Goal: Task Accomplishment & Management: Use online tool/utility

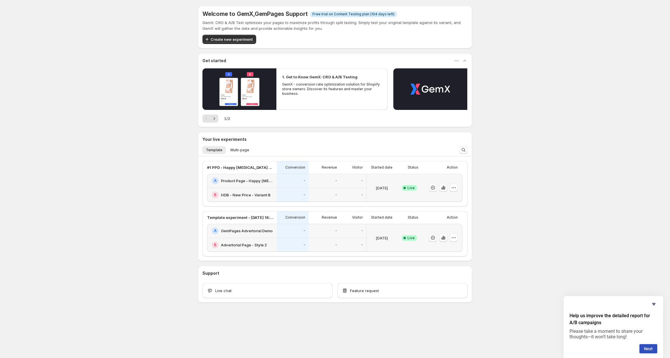
click at [250, 184] on div "A Product Page - Happy [MEDICAL_DATA]" at bounding box center [243, 180] width 62 height 7
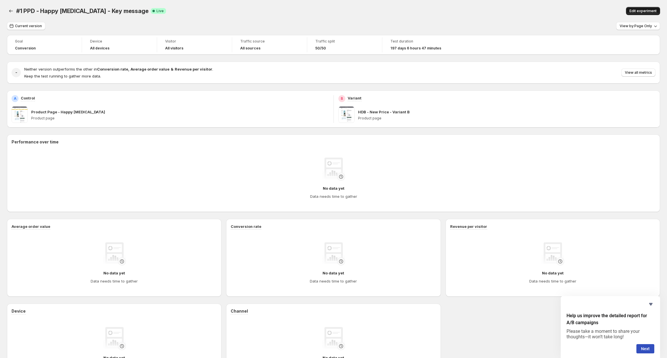
click at [638, 10] on span "Edit experiment" at bounding box center [643, 11] width 27 height 5
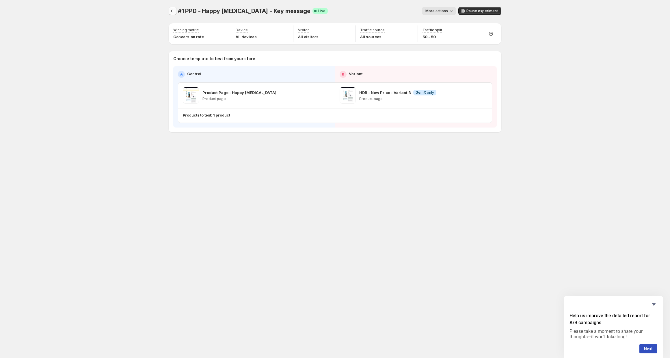
click at [171, 10] on icon "Experiments" at bounding box center [173, 11] width 6 height 6
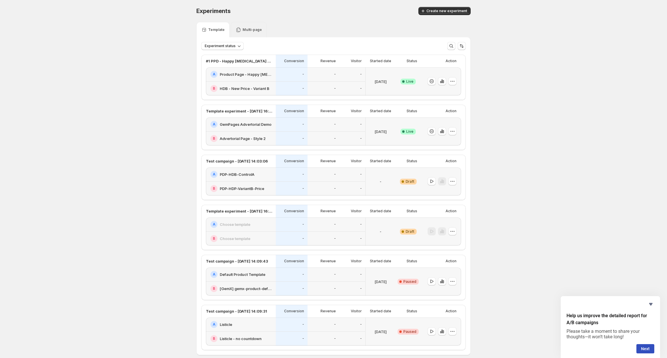
click at [275, 73] on div "A Product Page - Happy [MEDICAL_DATA]" at bounding box center [241, 74] width 70 height 14
